Goal: Task Accomplishment & Management: Use online tool/utility

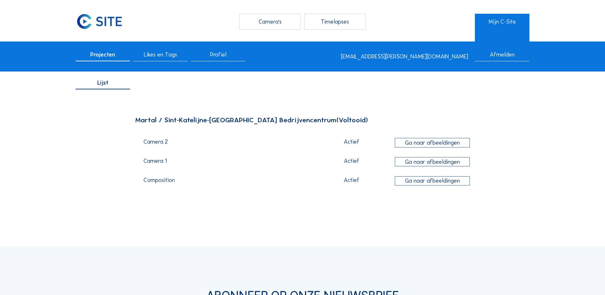
click at [425, 161] on div "Ga naar afbeeldingen" at bounding box center [432, 161] width 75 height 9
click at [438, 142] on div "Ga naar afbeeldingen" at bounding box center [432, 142] width 75 height 9
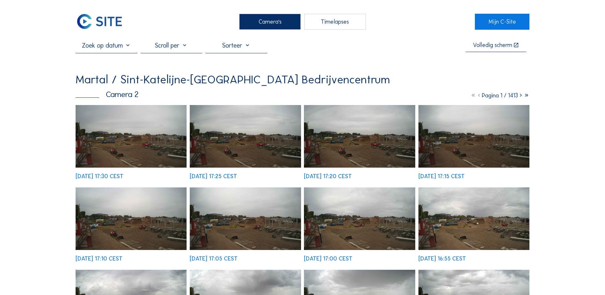
click at [335, 23] on div "Timelapses" at bounding box center [335, 22] width 62 height 16
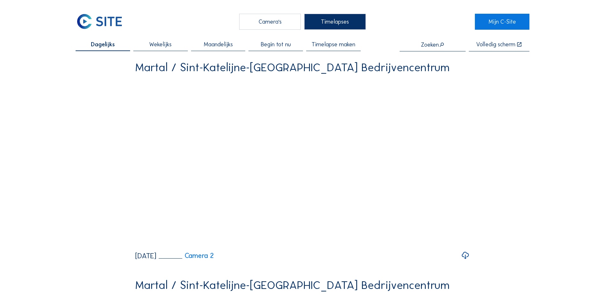
click at [326, 44] on span "Timelapse maken" at bounding box center [334, 44] width 44 height 6
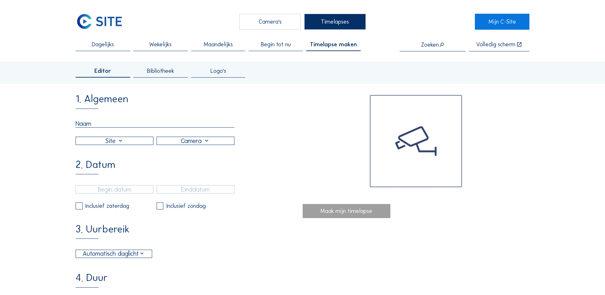
click at [197, 144] on div at bounding box center [195, 141] width 77 height 8
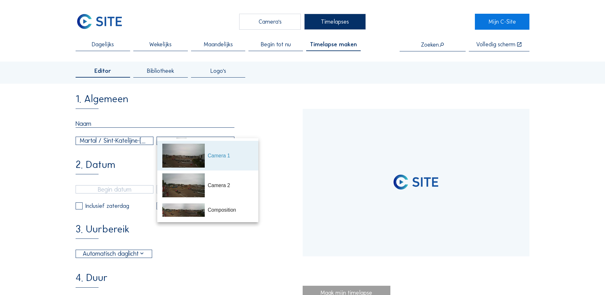
click at [112, 162] on div "2. Datum" at bounding box center [96, 167] width 40 height 15
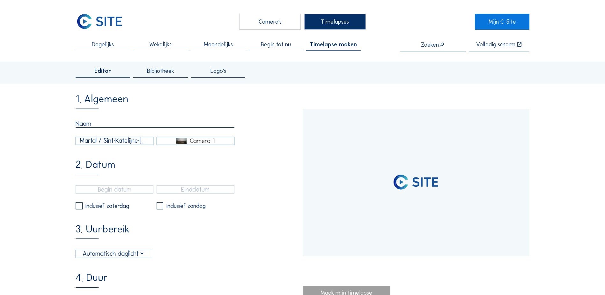
type input "[DATE] 14:25"
type input "[DATE] 17:30"
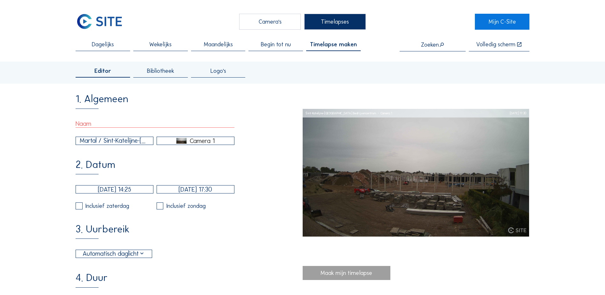
click at [194, 141] on div "Camera 1" at bounding box center [202, 141] width 25 height 6
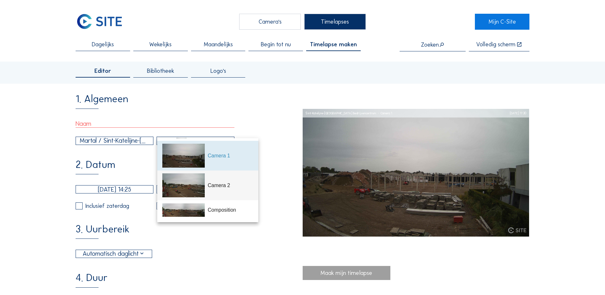
click at [203, 186] on img at bounding box center [183, 185] width 42 height 24
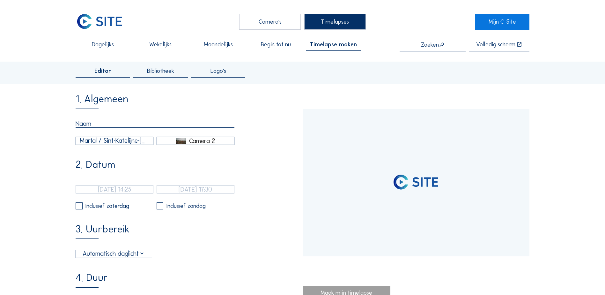
type input "[DATE] 14:15"
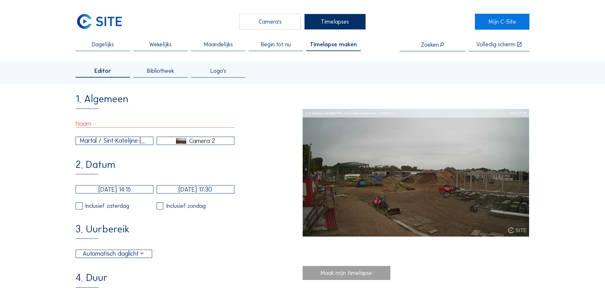
click at [93, 124] on input "text" at bounding box center [155, 124] width 159 height 8
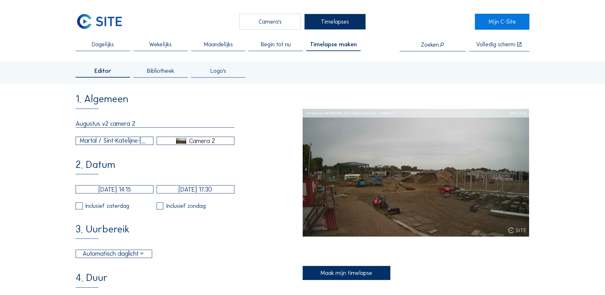
type input "Augustus v2 camera 2"
click at [175, 174] on div "2. Datum [DATE] 14:15 [DATE] 17:30 Inclusief zaterdag Inclusief zondag" at bounding box center [189, 185] width 227 height 50
click at [128, 193] on input "[DATE] 14:15" at bounding box center [115, 189] width 78 height 8
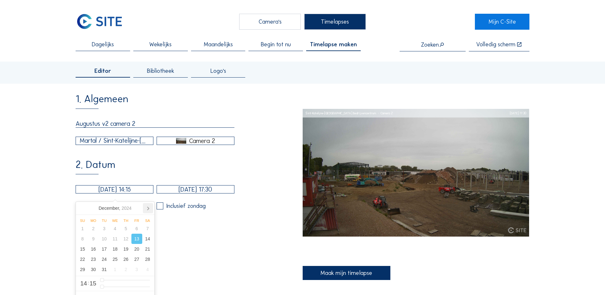
click at [147, 207] on icon at bounding box center [148, 208] width 10 height 10
click at [115, 209] on div "[DATE]" at bounding box center [115, 208] width 35 height 10
click at [116, 252] on div "Aug" at bounding box center [114, 249] width 25 height 13
click at [137, 228] on div "1" at bounding box center [136, 228] width 11 height 10
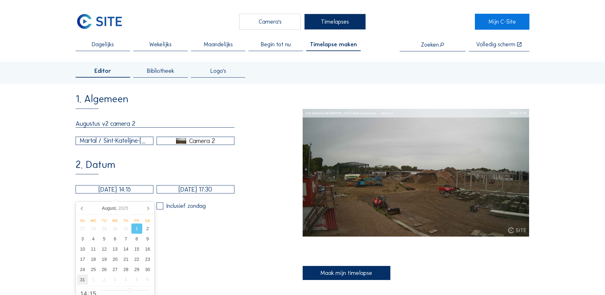
click at [82, 279] on div "31" at bounding box center [82, 279] width 11 height 10
type input "[DATE] 14:15"
type input "10"
drag, startPoint x: 137, startPoint y: 228, endPoint x: 175, endPoint y: 204, distance: 44.7
click at [138, 227] on div "1" at bounding box center [136, 228] width 11 height 10
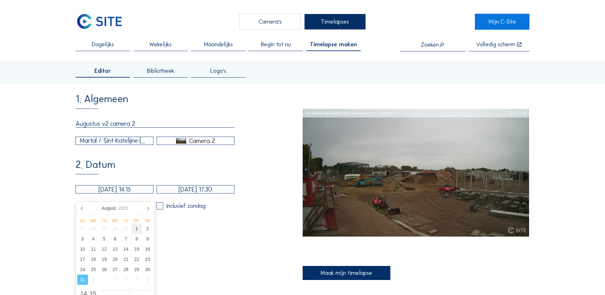
type input "[DATE] 14:15"
click at [191, 191] on input "[DATE] 17:30" at bounding box center [196, 189] width 78 height 8
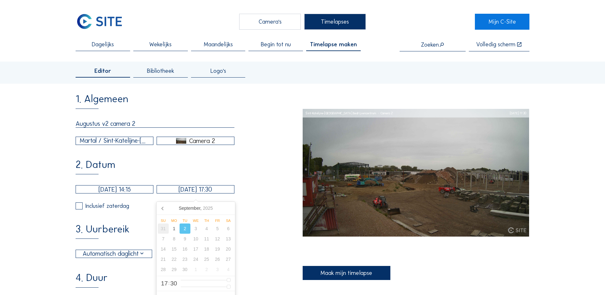
click at [162, 227] on div "31" at bounding box center [163, 228] width 11 height 10
type input "[DATE] 17:30"
click at [250, 239] on div "3. Uurbereik Automatisch daglicht 06:00 Van 18:00 Tot" at bounding box center [189, 241] width 227 height 34
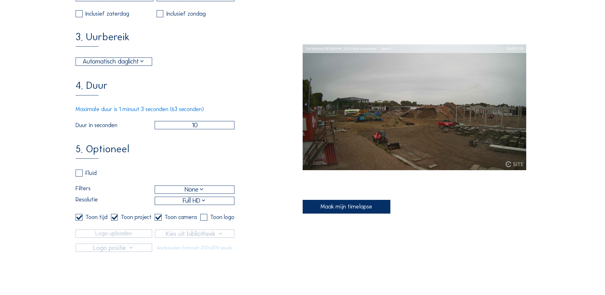
scroll to position [223, 0]
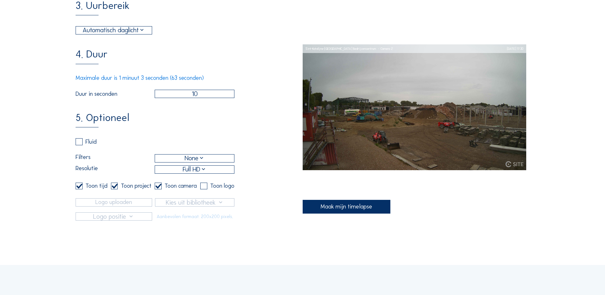
click at [156, 188] on input "checkbox" at bounding box center [157, 186] width 4 height 4
click at [158, 190] on label at bounding box center [158, 186] width 7 height 7
click at [158, 188] on input "checkbox" at bounding box center [157, 186] width 4 height 4
click at [158, 190] on label at bounding box center [158, 186] width 7 height 7
click at [158, 188] on input "checkbox" at bounding box center [157, 186] width 4 height 4
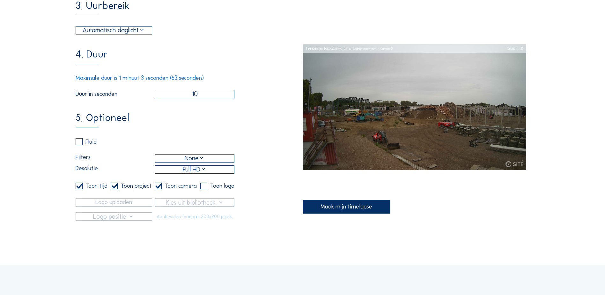
checkbox input "false"
drag, startPoint x: 158, startPoint y: 197, endPoint x: 114, endPoint y: 195, distance: 44.1
click at [114, 188] on input "checkbox" at bounding box center [113, 186] width 4 height 4
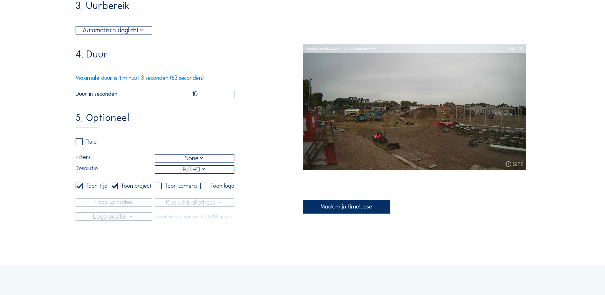
checkbox input "false"
click at [80, 188] on input "checkbox" at bounding box center [78, 186] width 4 height 4
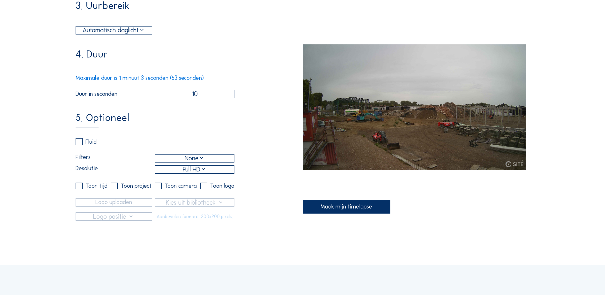
click at [78, 188] on input "checkbox" at bounding box center [78, 186] width 4 height 4
checkbox input "true"
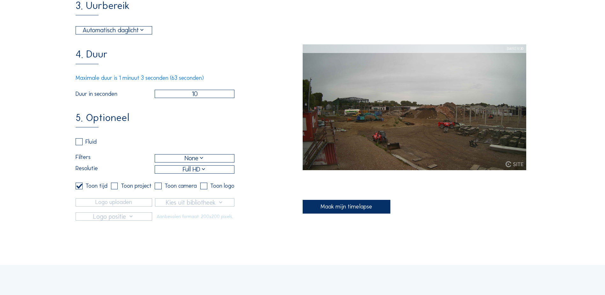
click at [348, 209] on div "Maak mijn timelapse" at bounding box center [347, 207] width 88 height 14
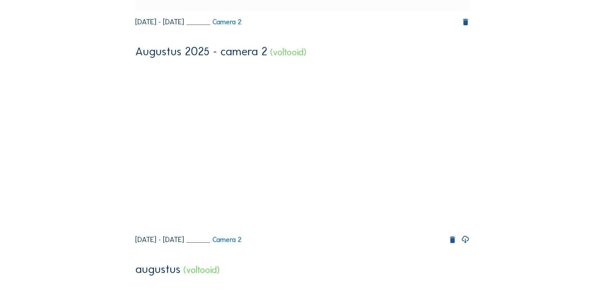
scroll to position [287, 0]
click at [468, 244] on icon at bounding box center [465, 239] width 9 height 11
click at [468, 26] on icon at bounding box center [465, 21] width 9 height 9
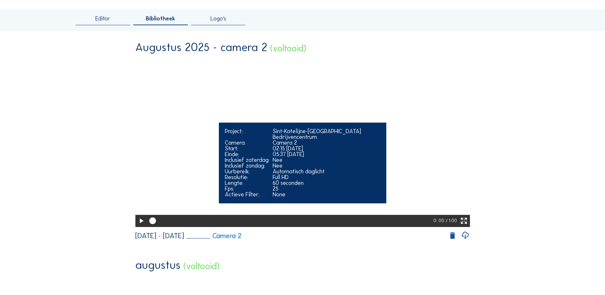
scroll to position [64, 0]
